Goal: Find specific page/section: Find specific page/section

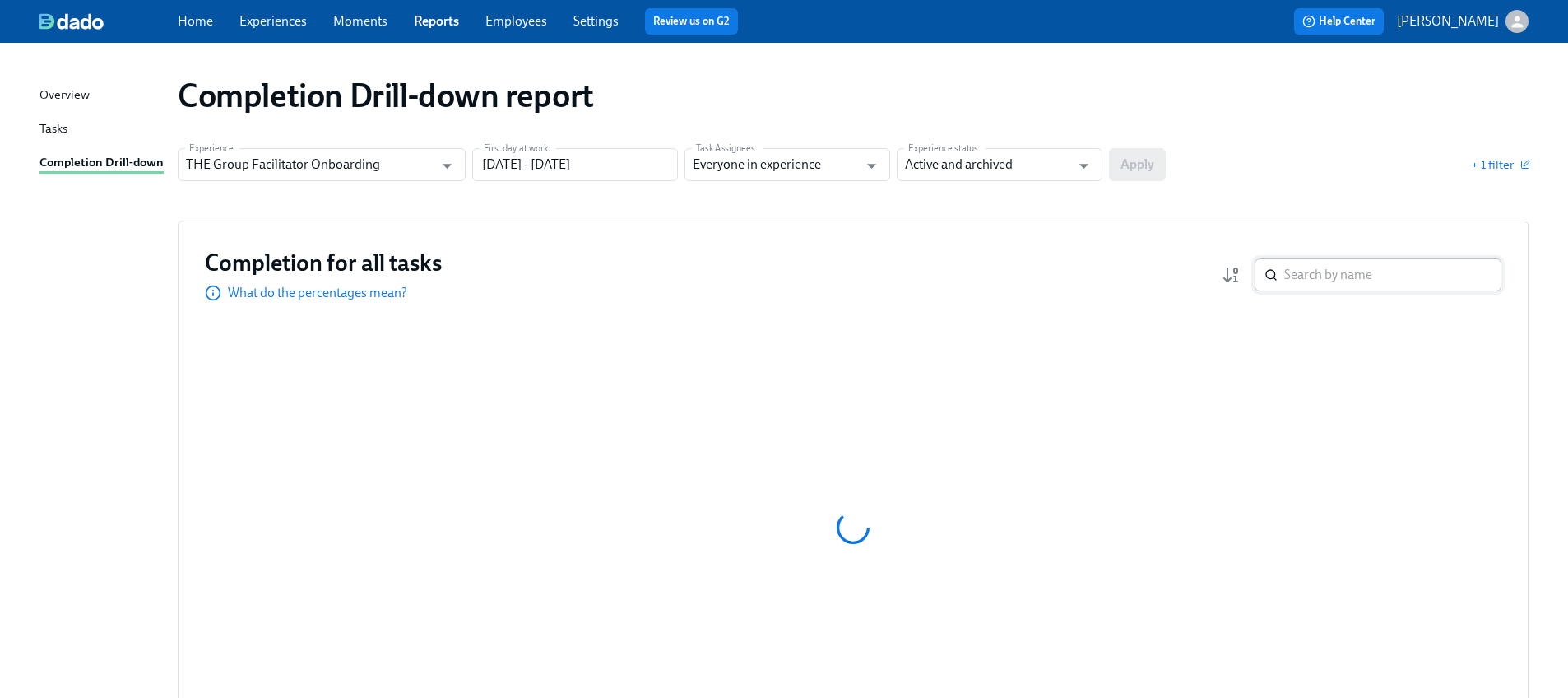
click at [1312, 272] on input "search" at bounding box center [1393, 275] width 217 height 33
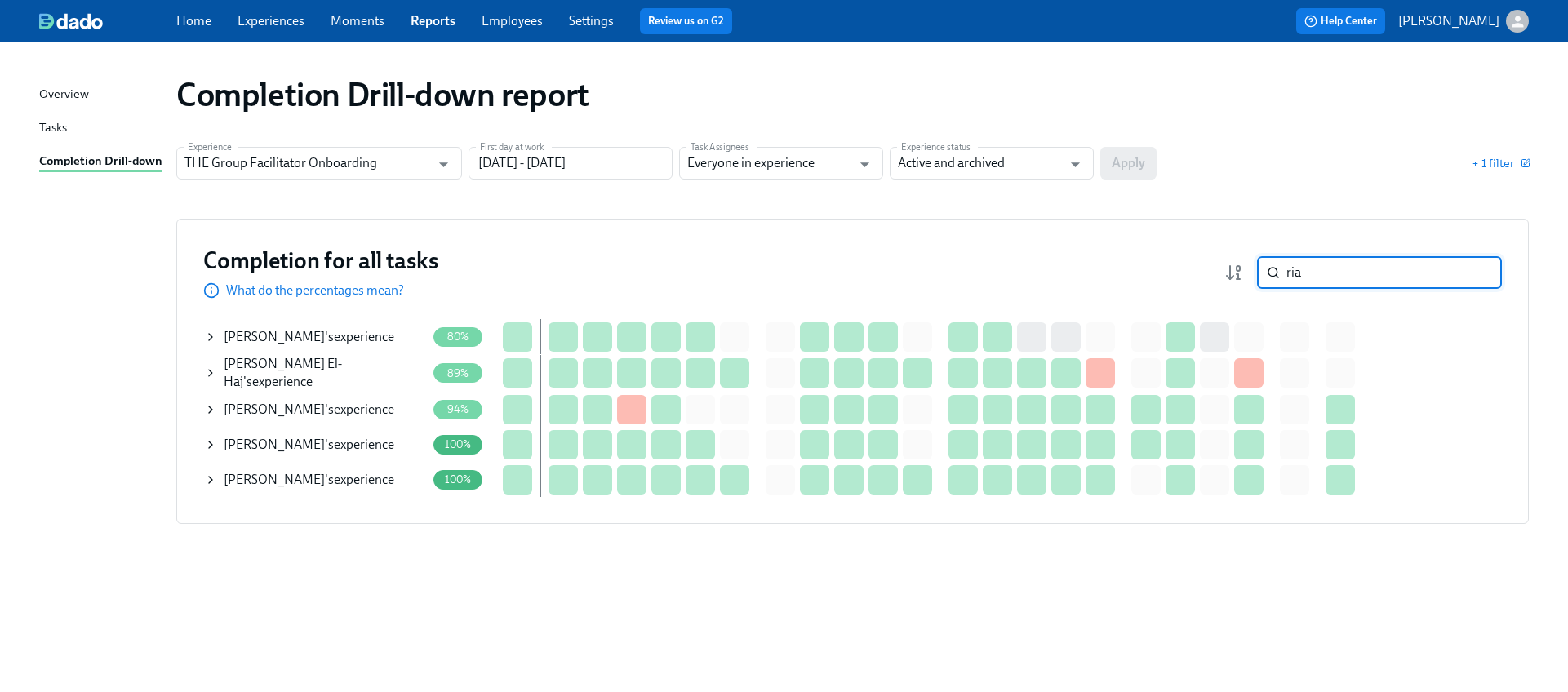
type input "ria"
click at [209, 336] on icon at bounding box center [210, 337] width 13 height 13
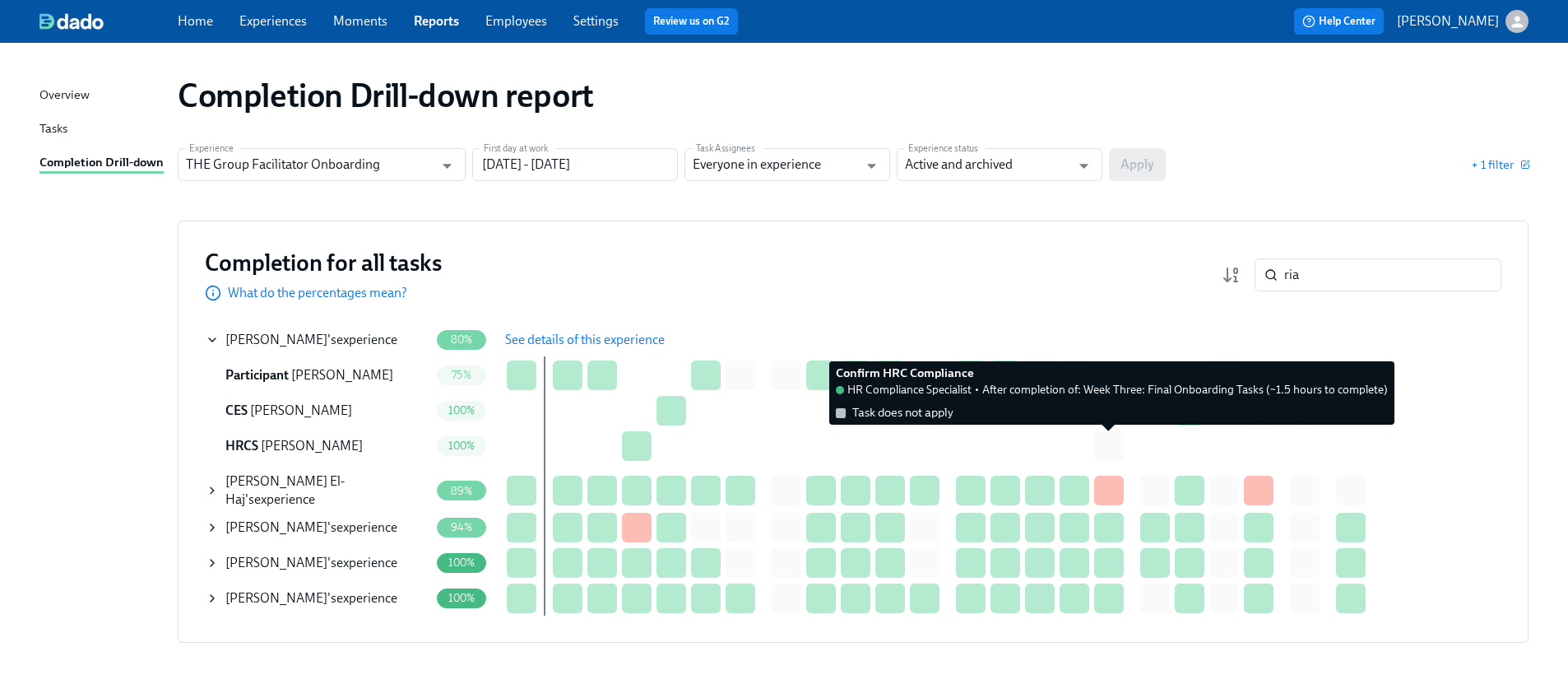
click at [1109, 447] on div at bounding box center [1109, 446] width 30 height 30
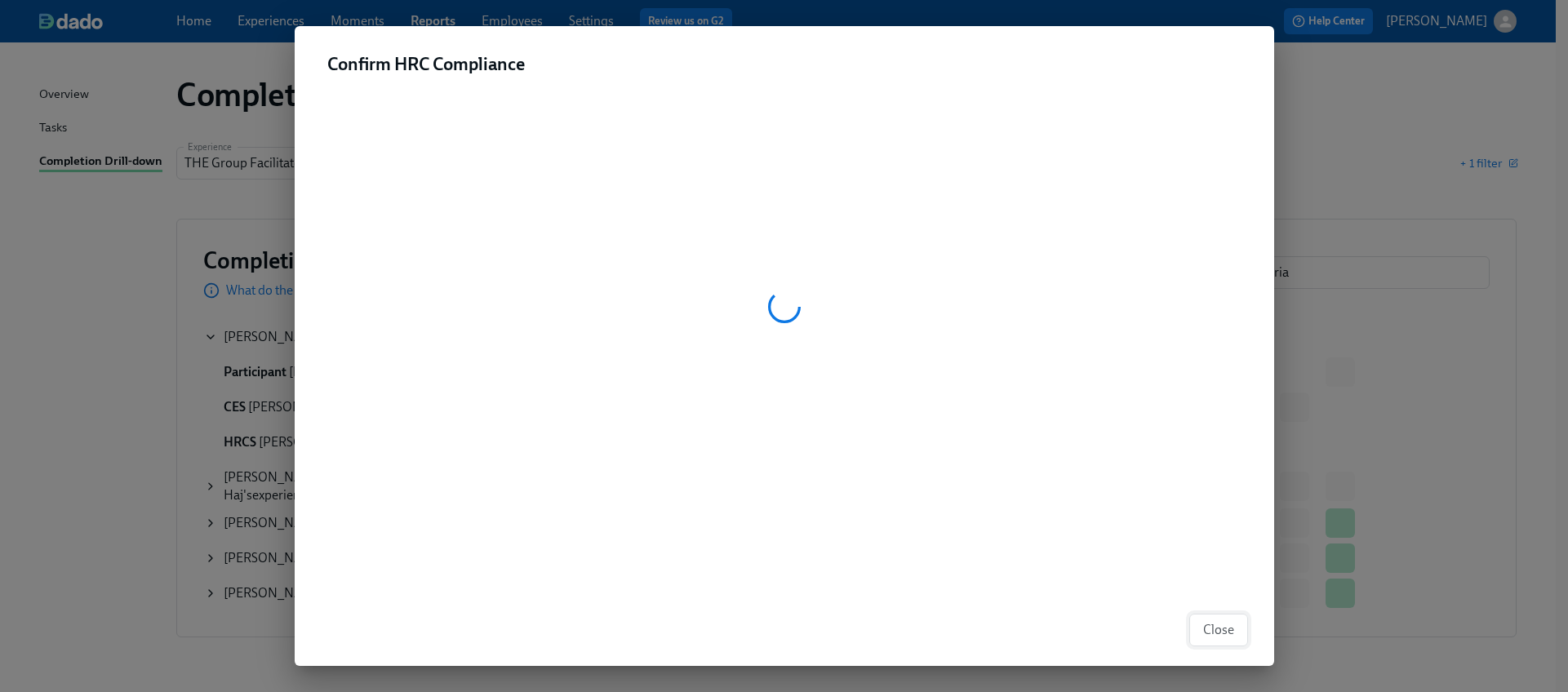
click at [1206, 628] on span "Close" at bounding box center [1219, 629] width 31 height 16
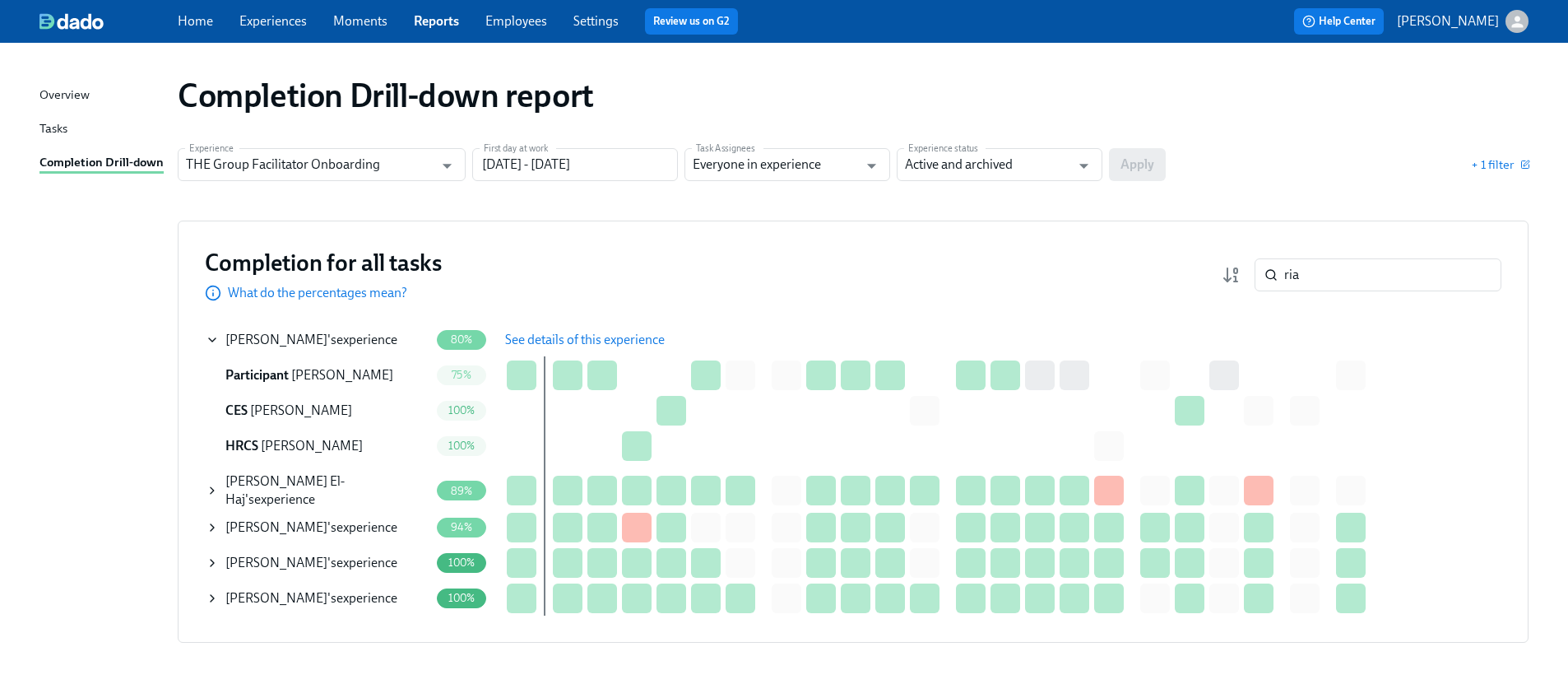
click at [547, 339] on span "See details of this experience" at bounding box center [585, 340] width 160 height 16
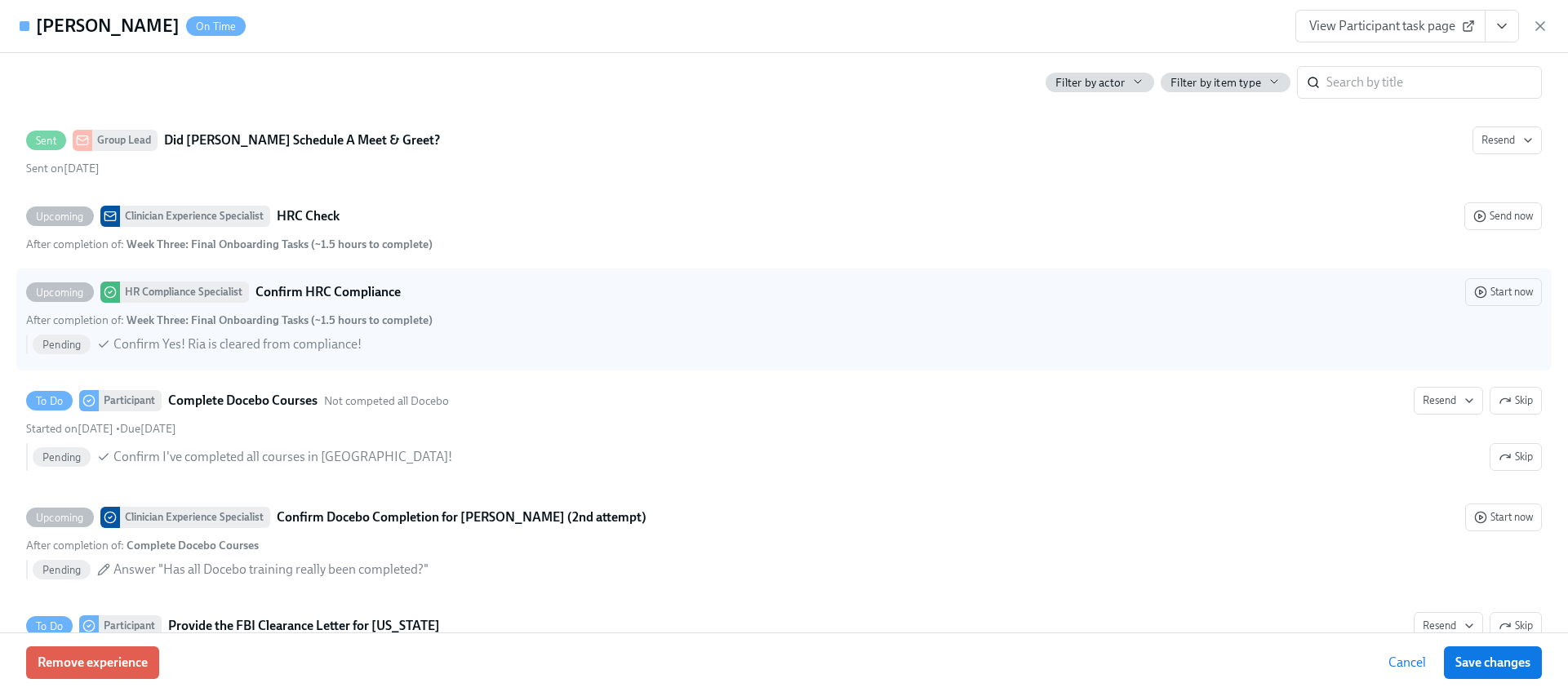
scroll to position [3490, 0]
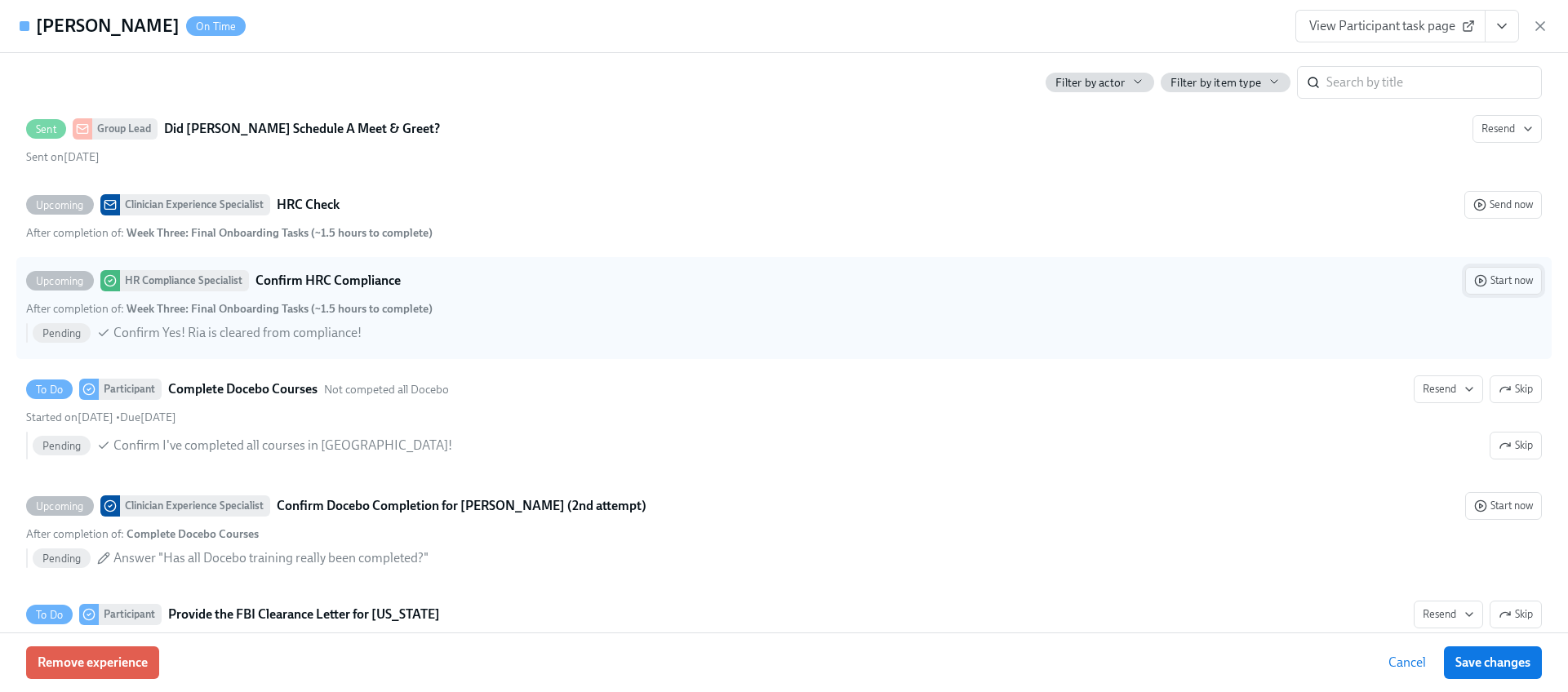
click at [1482, 276] on span "Start now" at bounding box center [1503, 280] width 59 height 16
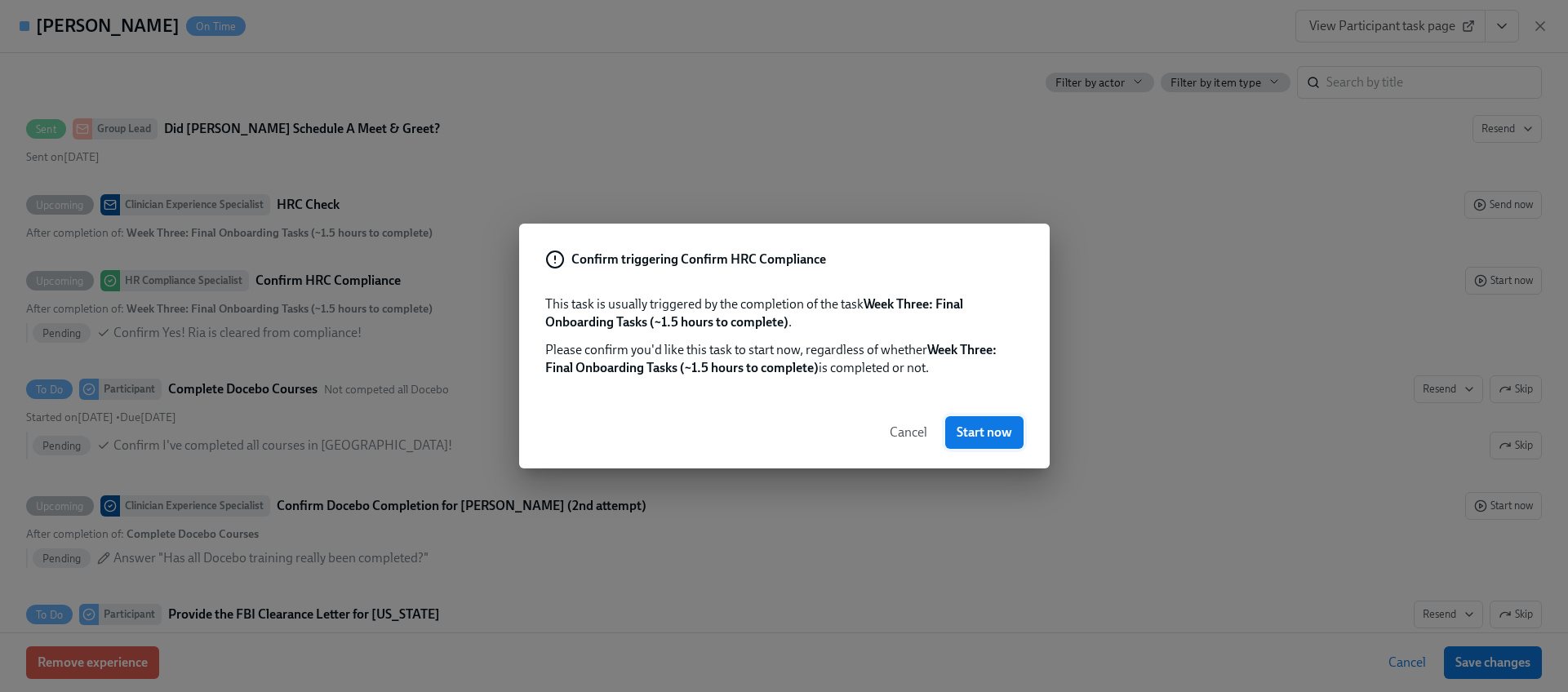
click at [957, 436] on span "Start now" at bounding box center [984, 432] width 55 height 16
